Goal: Task Accomplishment & Management: Manage account settings

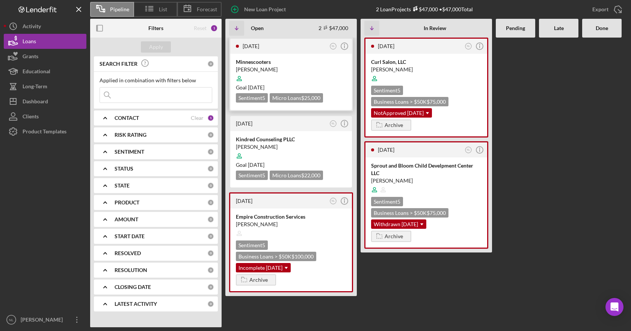
click at [327, 72] on div at bounding box center [291, 78] width 110 height 14
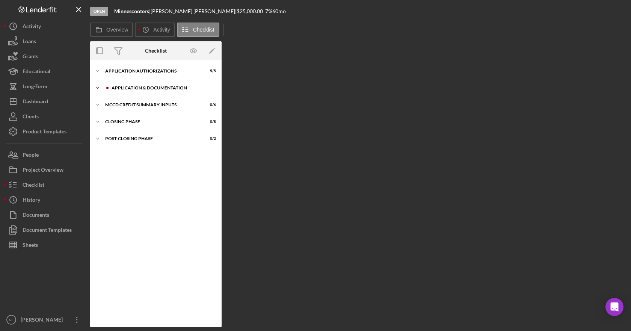
click at [98, 89] on icon "Icon/Expander" at bounding box center [97, 87] width 15 height 15
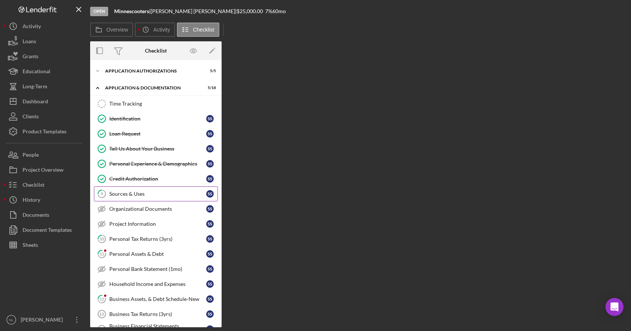
scroll to position [98, 0]
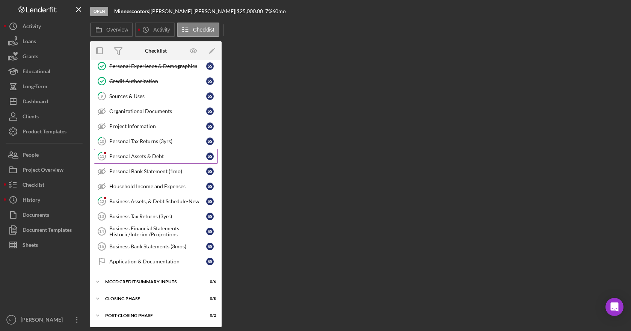
click at [162, 160] on link "11 Personal Assets & Debt S S" at bounding box center [156, 156] width 124 height 15
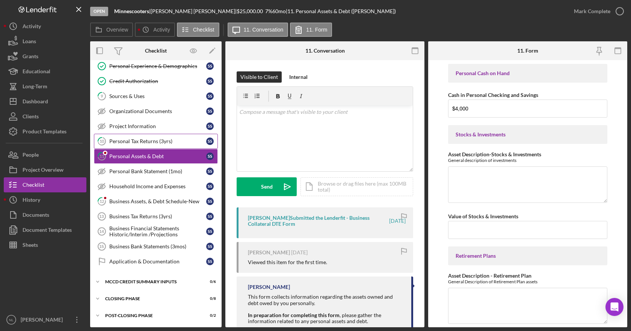
click at [172, 146] on link "10 Personal Tax Returns (3yrs) S S" at bounding box center [156, 141] width 124 height 15
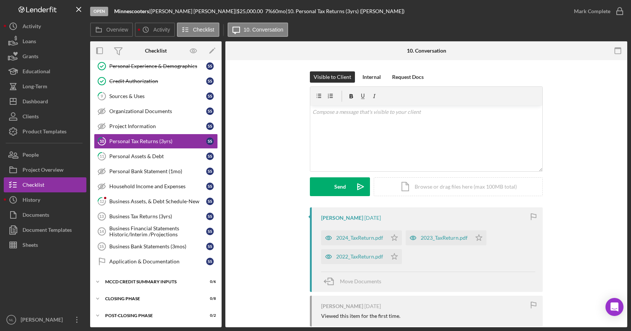
scroll to position [63, 0]
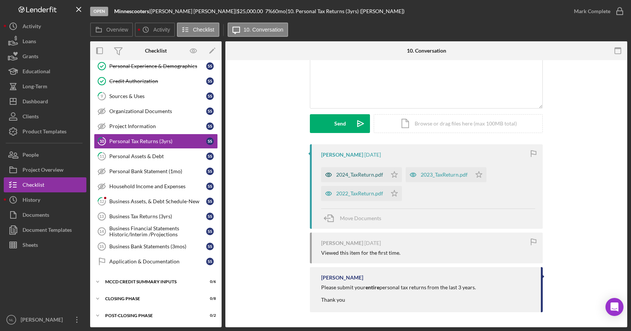
click at [356, 177] on div "2024_TaxReturn.pdf" at bounding box center [359, 175] width 47 height 6
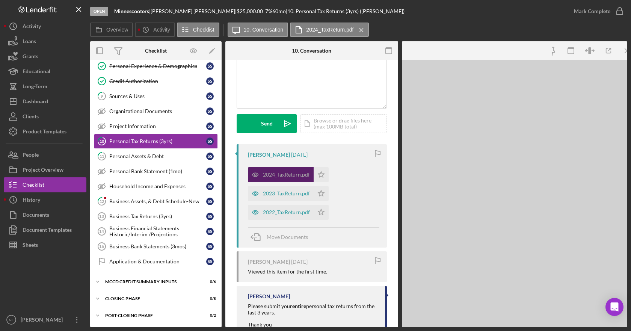
click at [356, 177] on div "2024_TaxReturn.pdf Icon/Star 2023_TaxReturn.pdf Icon/Star 2022_TaxReturn.pdf Ic…" at bounding box center [313, 191] width 131 height 56
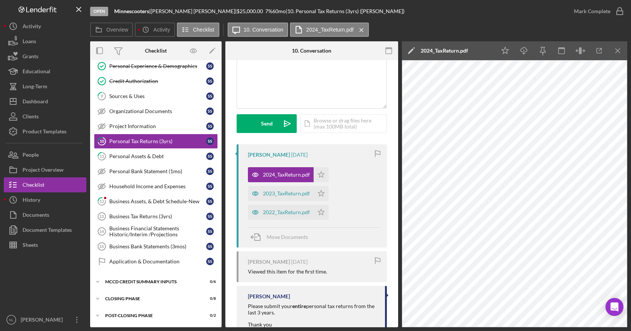
click at [325, 173] on icon "Icon/Star" at bounding box center [320, 174] width 15 height 15
click at [323, 196] on polygon "button" at bounding box center [321, 193] width 6 height 6
click at [318, 208] on icon "Icon/Star" at bounding box center [320, 212] width 15 height 15
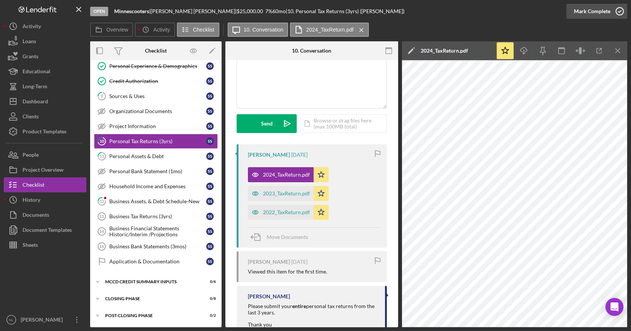
click at [621, 14] on icon "button" at bounding box center [619, 11] width 19 height 19
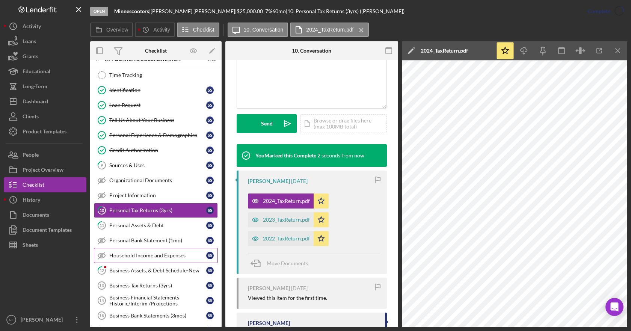
scroll to position [23, 0]
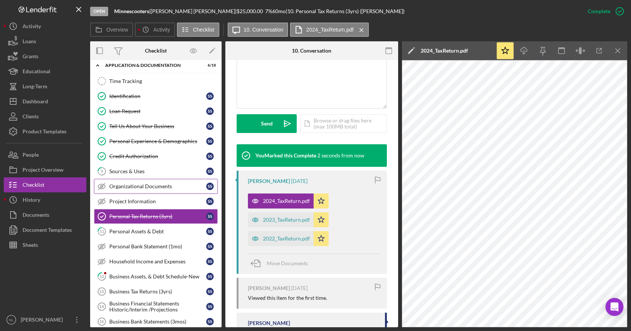
click at [164, 179] on link "Organizational Documents Organizational Documents S S" at bounding box center [156, 186] width 124 height 15
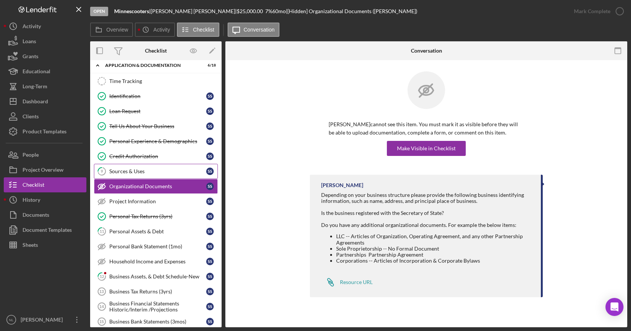
click at [168, 173] on div "Sources & Uses" at bounding box center [157, 171] width 97 height 6
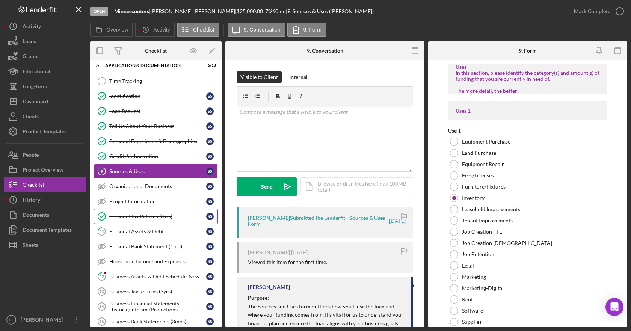
click at [167, 222] on link "Personal Tax Returns (3yrs) Personal Tax Returns (3yrs) S S" at bounding box center [156, 216] width 124 height 15
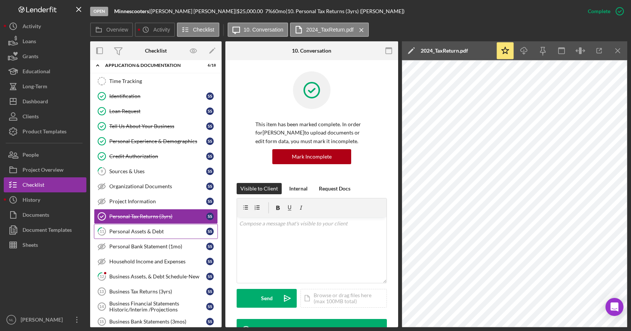
click at [167, 231] on div "Personal Assets & Debt" at bounding box center [157, 231] width 97 height 6
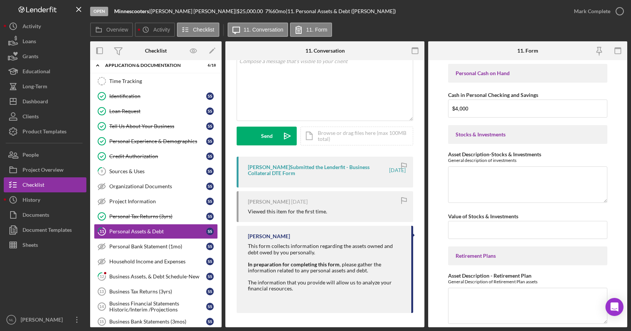
scroll to position [51, 0]
click at [155, 213] on div "Personal Tax Returns (3yrs)" at bounding box center [157, 216] width 97 height 6
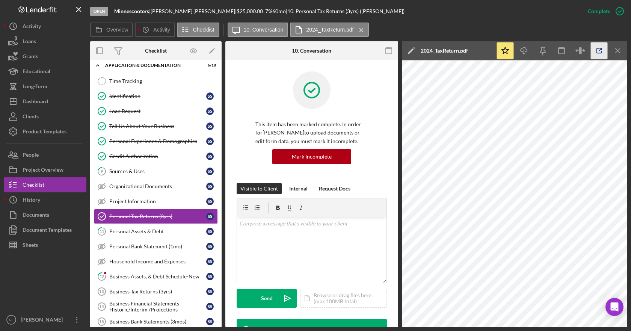
click at [594, 50] on icon "button" at bounding box center [598, 50] width 17 height 17
